Goal: Check status: Check status

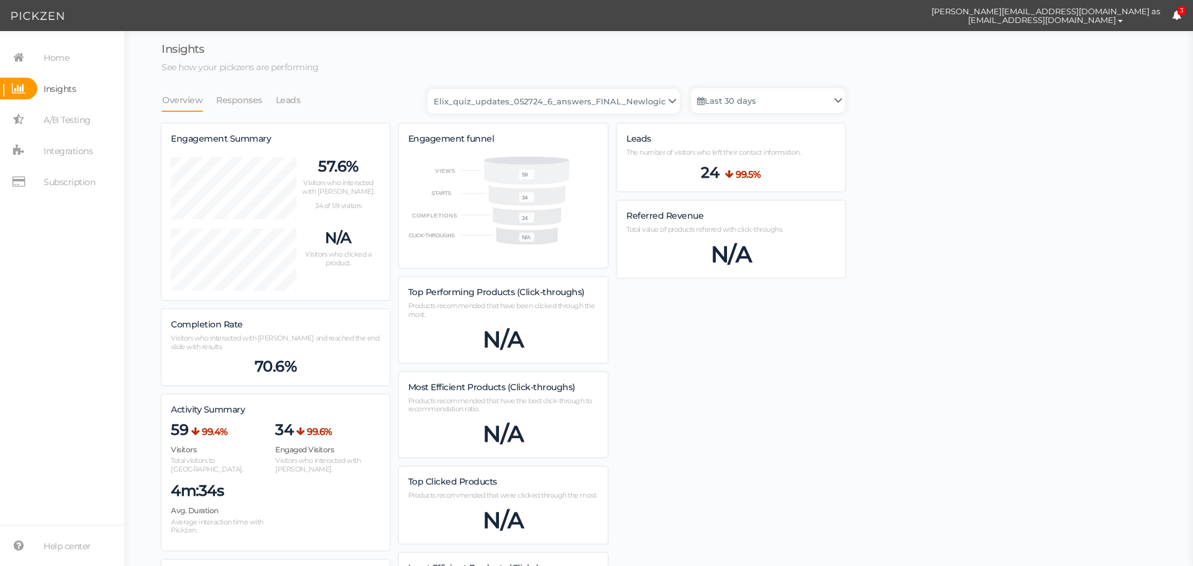
select select "13533"
click at [748, 96] on link "Last 30 days" at bounding box center [768, 100] width 154 height 25
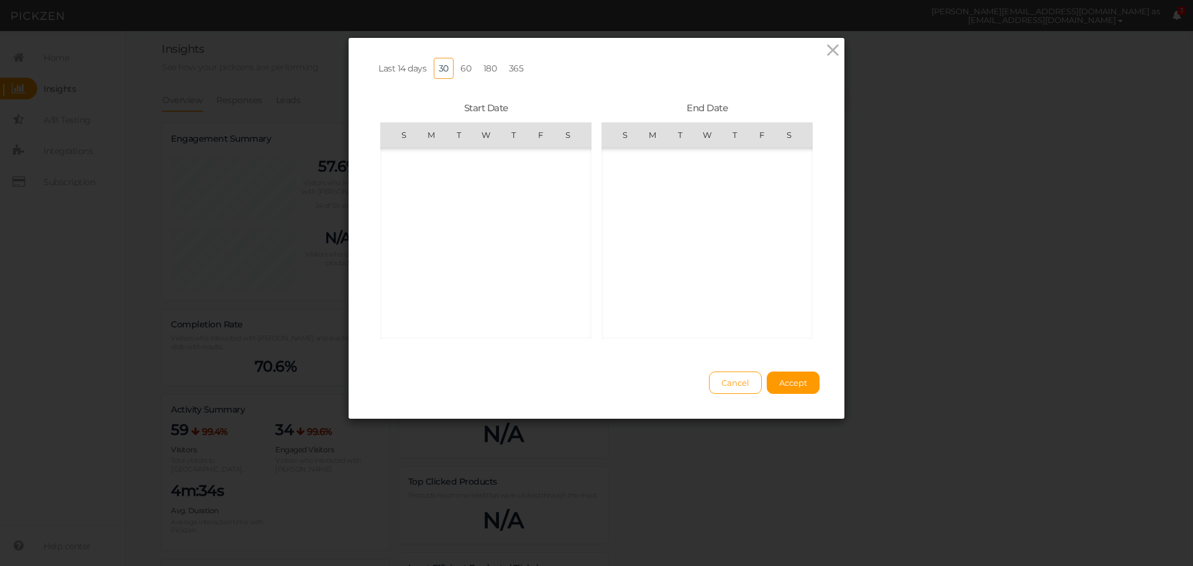
scroll to position [287763, 0]
click at [434, 206] on span "4" at bounding box center [431, 208] width 25 height 25
click at [622, 217] on span "10" at bounding box center [625, 216] width 25 height 25
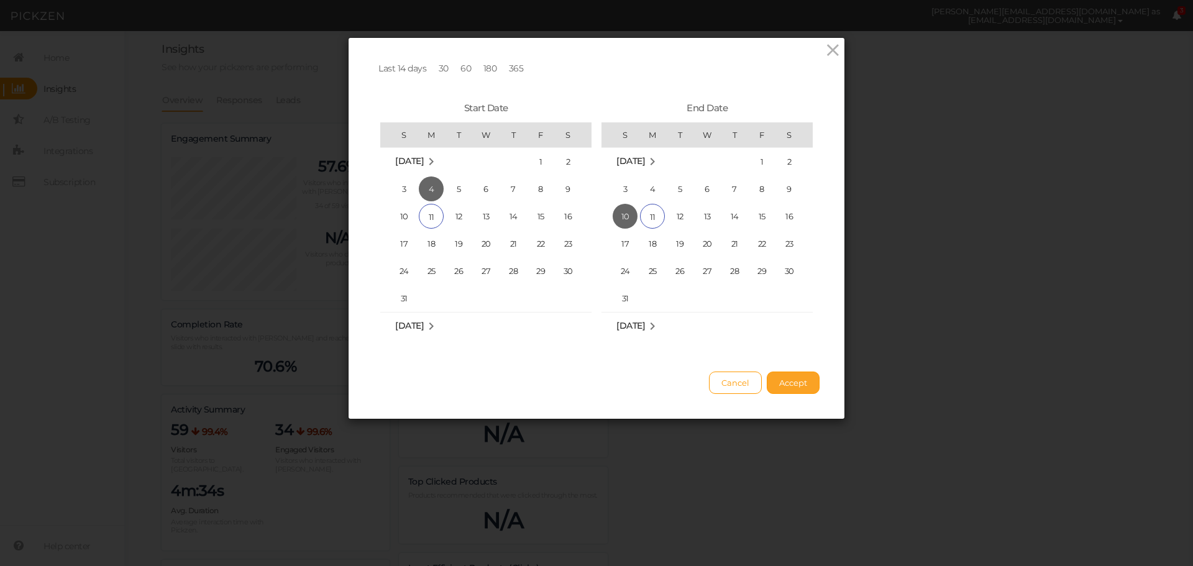
click at [789, 394] on button "Accept" at bounding box center [793, 383] width 53 height 22
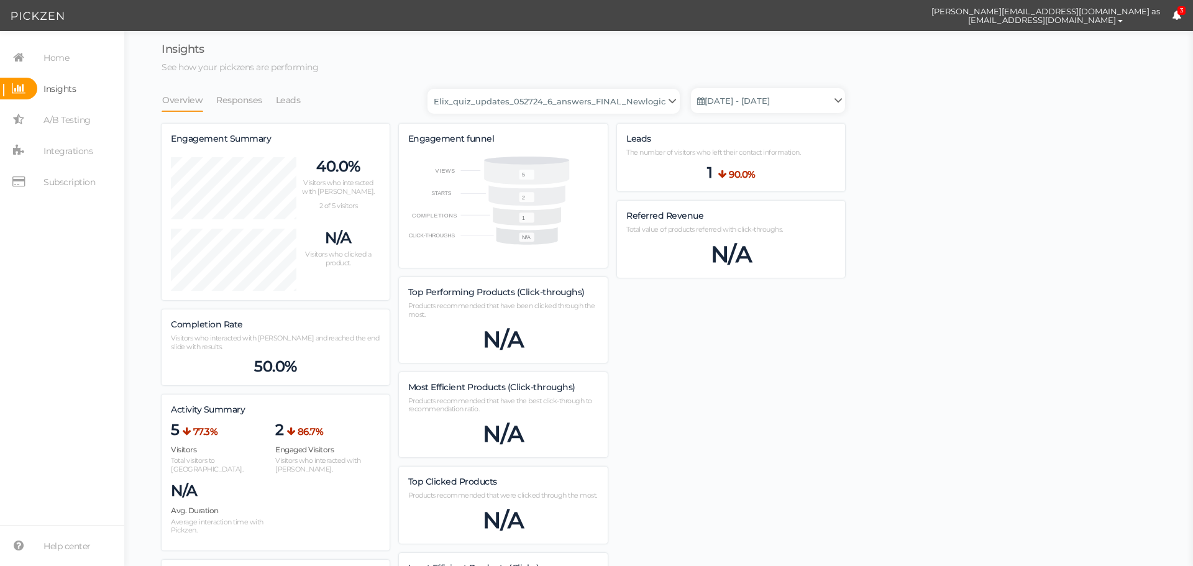
scroll to position [614, 684]
click at [546, 99] on select "Backup_2020010 backup_20200106 Elix Quiz PopUp Elix_quiz Elix_quiz [OLD] Elix_q…" at bounding box center [554, 101] width 252 height 25
select select "13104"
click at [431, 89] on select "Backup_2020010 backup_20200106 Elix Quiz PopUp Elix_quiz Elix_quiz [OLD] Elix_q…" at bounding box center [554, 101] width 252 height 25
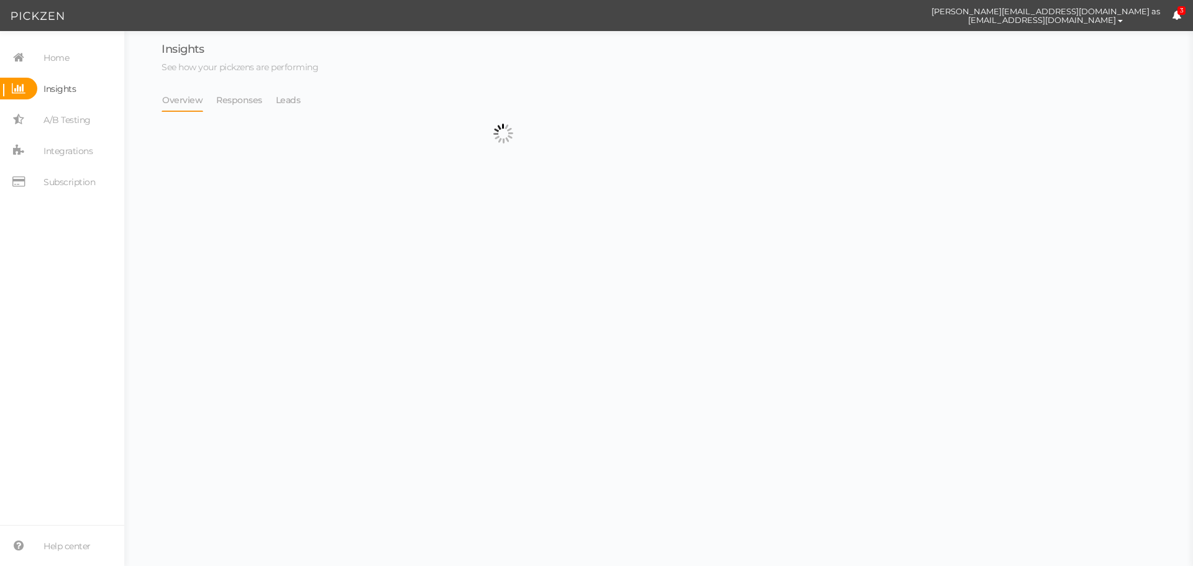
select select "13104"
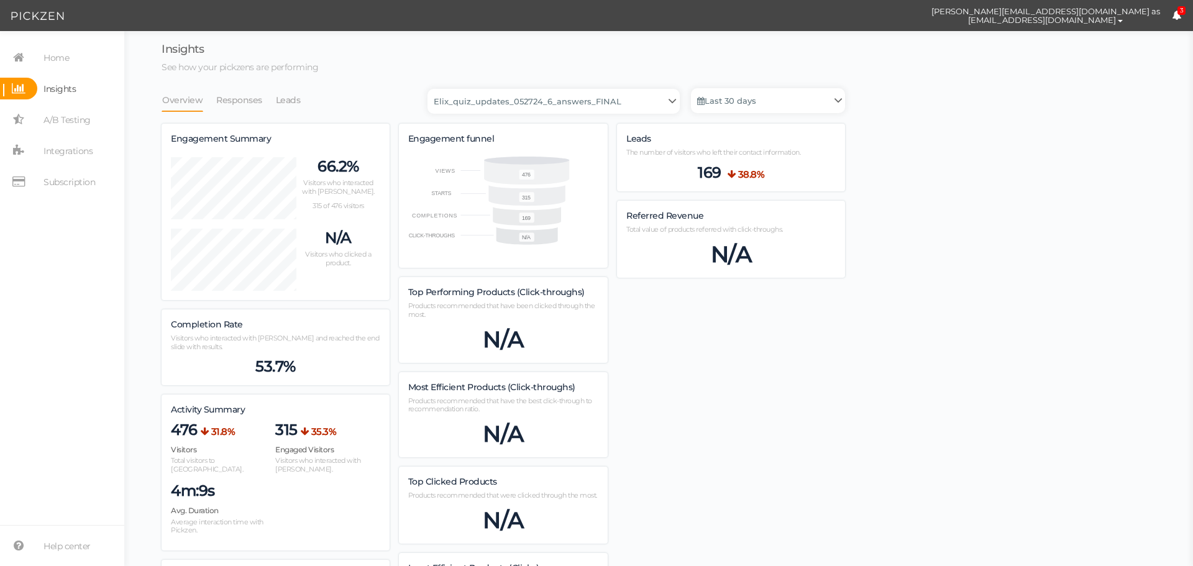
scroll to position [1203, 684]
click at [803, 109] on link "Last 30 days" at bounding box center [768, 100] width 154 height 25
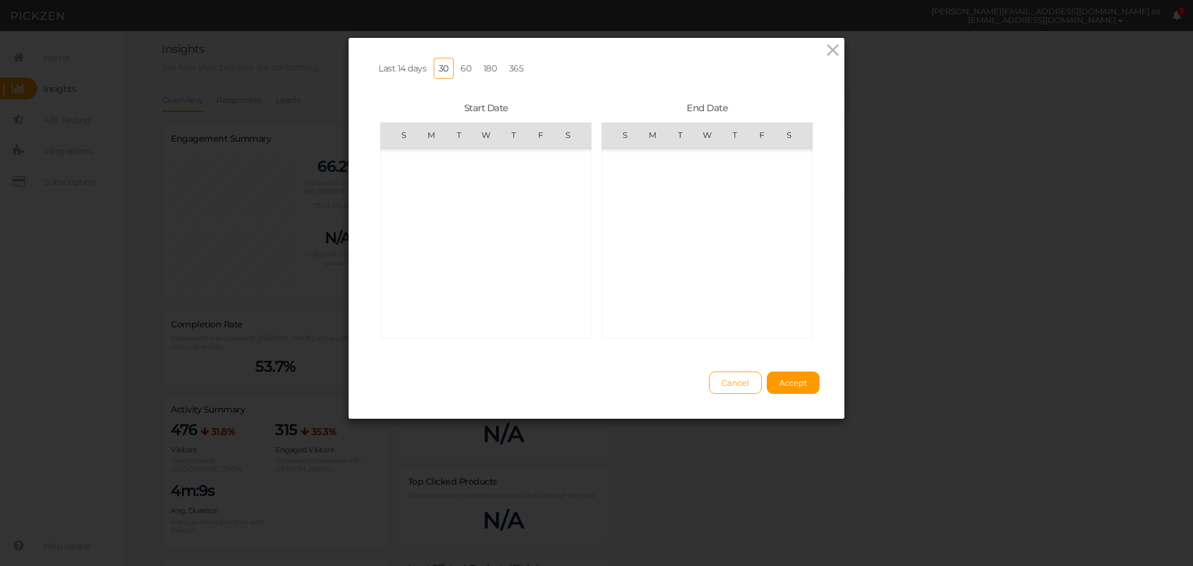
scroll to position [287763, 0]
click at [419, 272] on span "4" at bounding box center [431, 271] width 25 height 25
click at [619, 222] on span "10" at bounding box center [625, 216] width 25 height 25
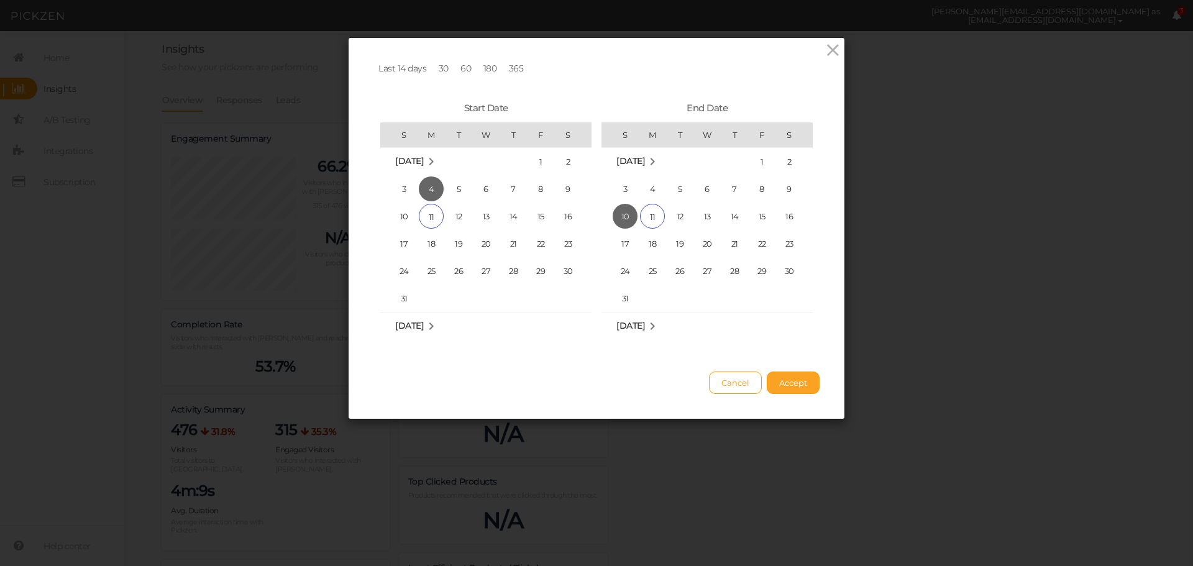
click at [768, 386] on button "Accept" at bounding box center [793, 383] width 53 height 22
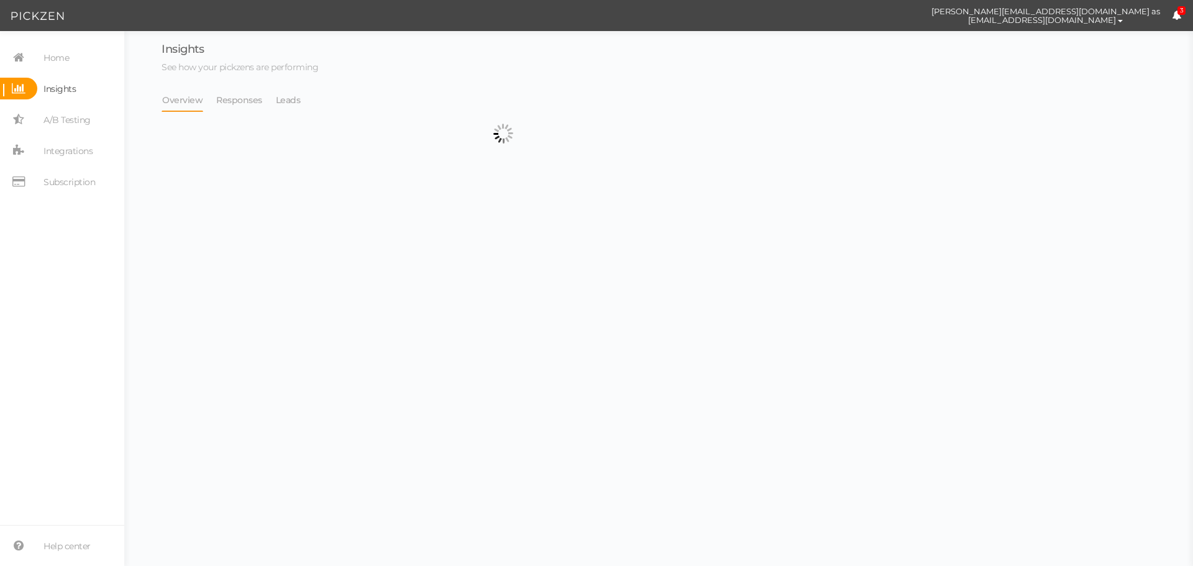
select select "13104"
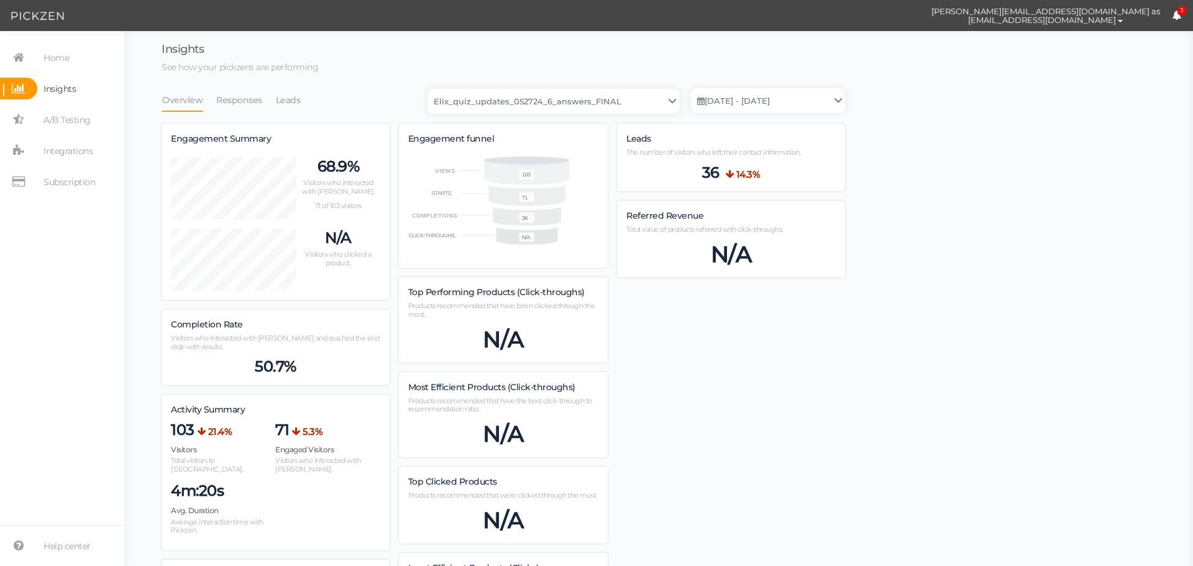
scroll to position [901, 684]
